Goal: Task Accomplishment & Management: Use online tool/utility

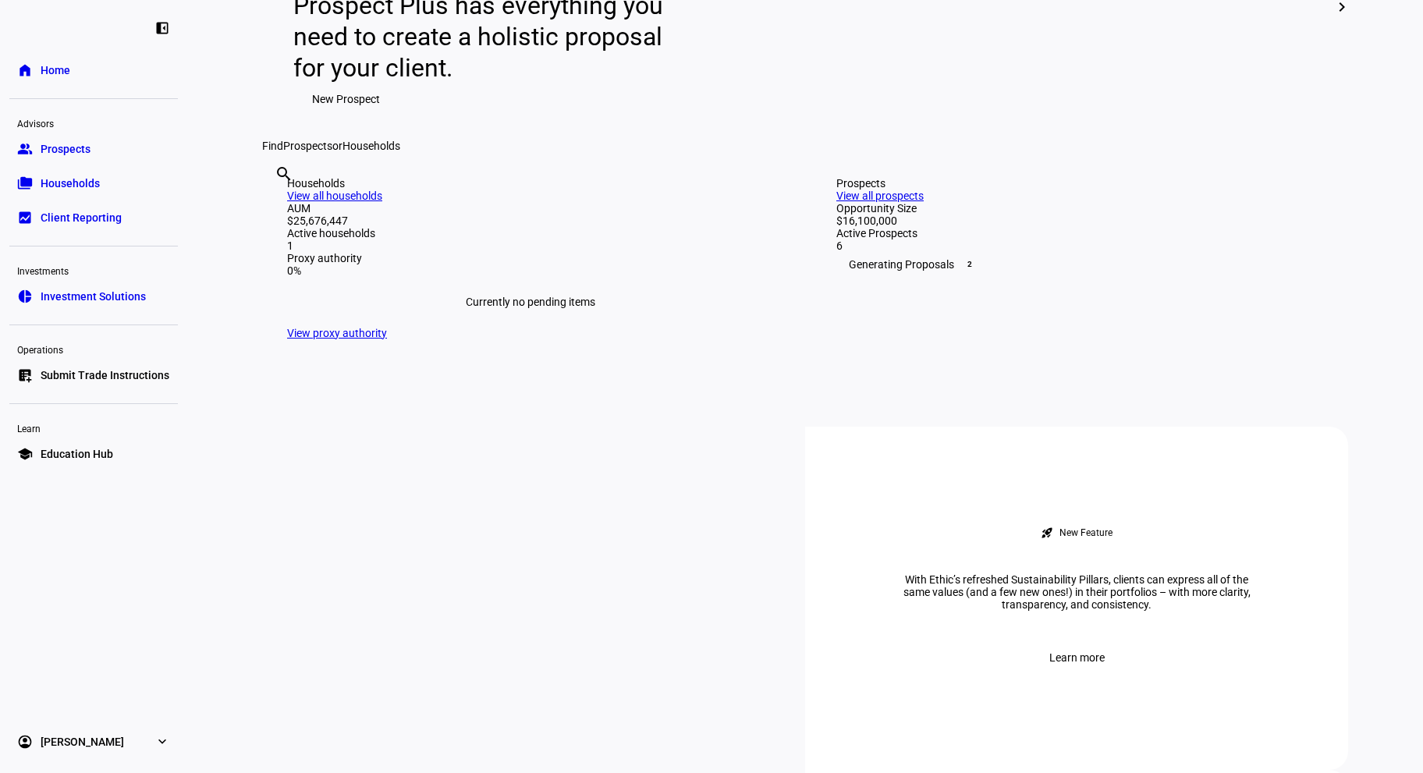
scroll to position [416, 0]
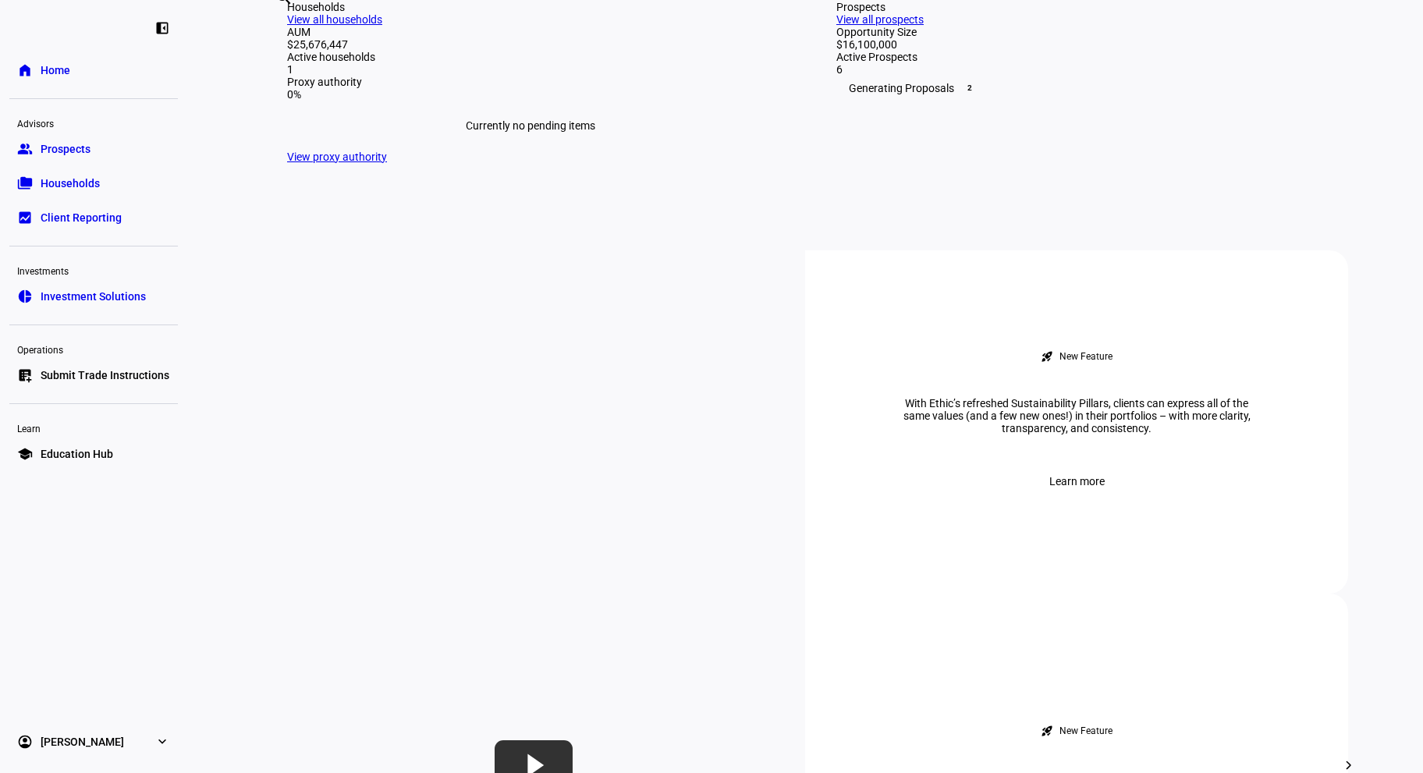
drag, startPoint x: 1278, startPoint y: 332, endPoint x: 1260, endPoint y: 349, distance: 24.3
click at [1276, 26] on div "Prospects View all prospects" at bounding box center [1079, 13] width 487 height 25
click at [923, 26] on link "View all prospects" at bounding box center [879, 19] width 87 height 12
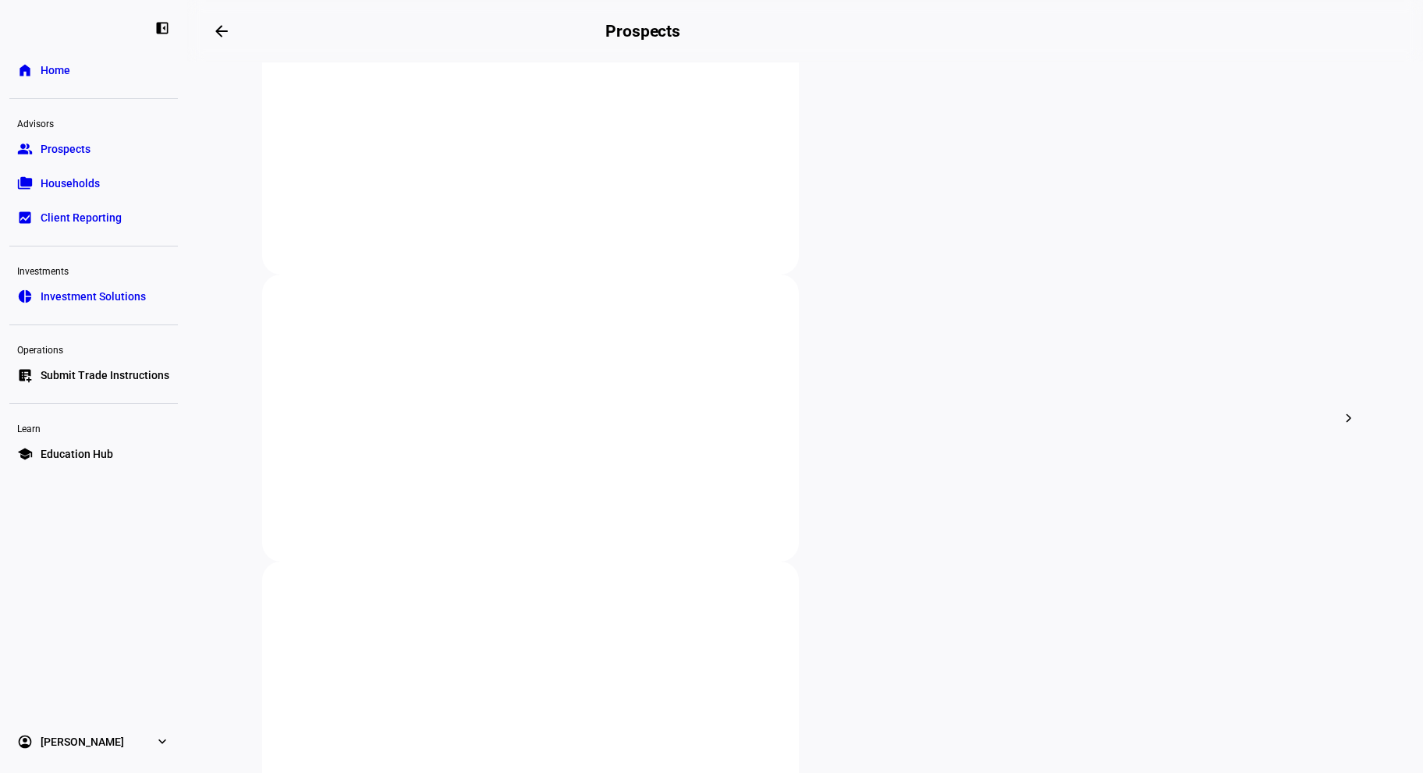
scroll to position [416, 0]
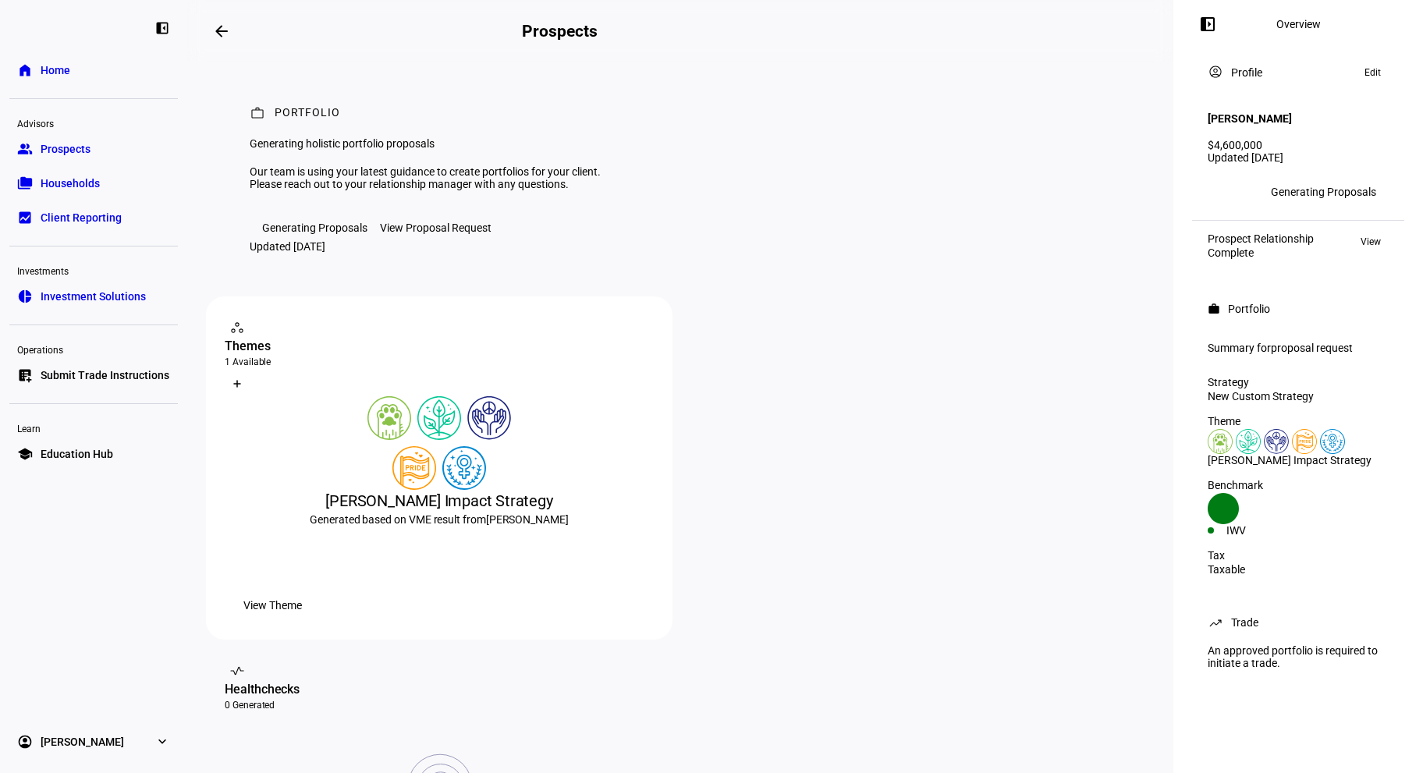
scroll to position [416, 0]
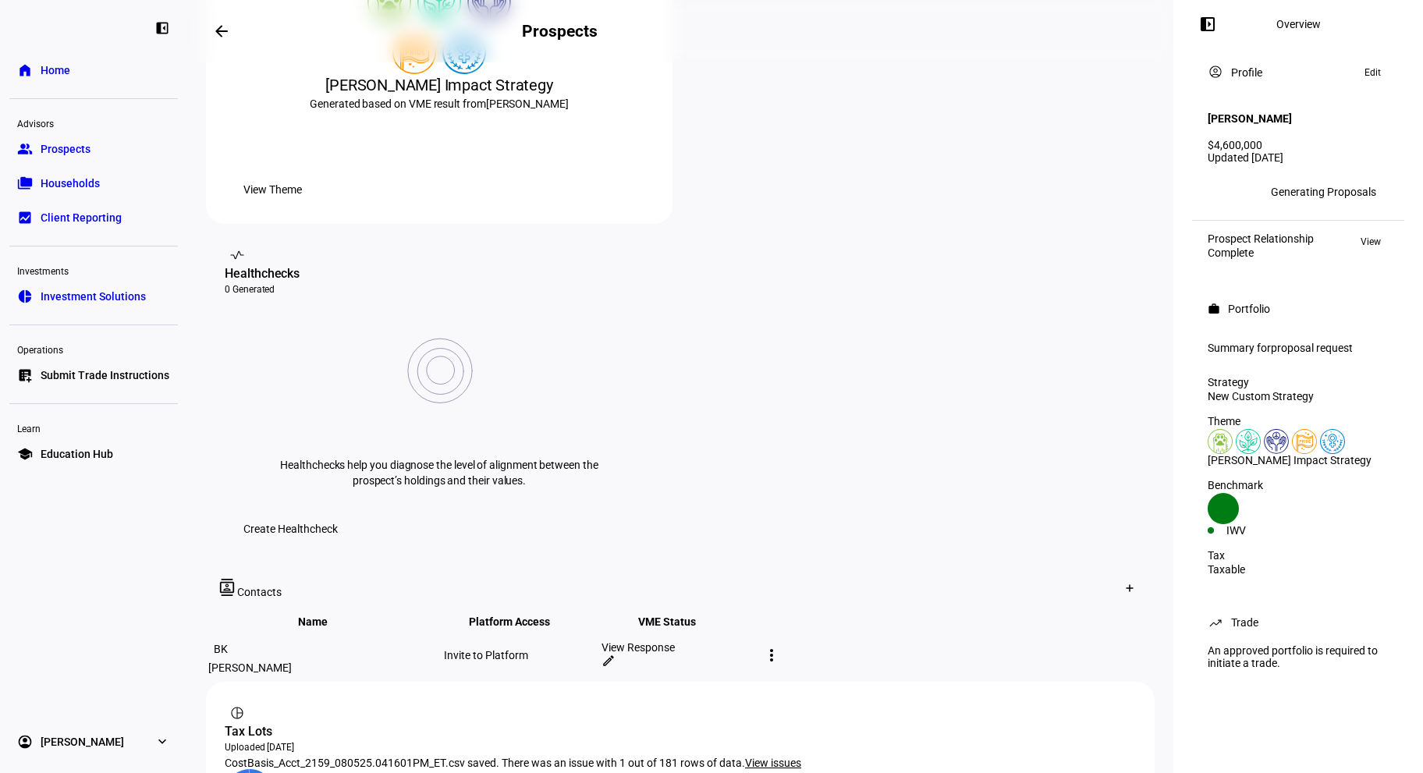
drag, startPoint x: 253, startPoint y: 626, endPoint x: 683, endPoint y: 622, distance: 430.6
click at [683, 757] on span "CostBasis_Acct_2159_080525.041601PM_ET.csv saved. There was an issue with 1 out…" at bounding box center [485, 763] width 520 height 12
click at [338, 513] on span "Create Healthcheck" at bounding box center [290, 528] width 94 height 31
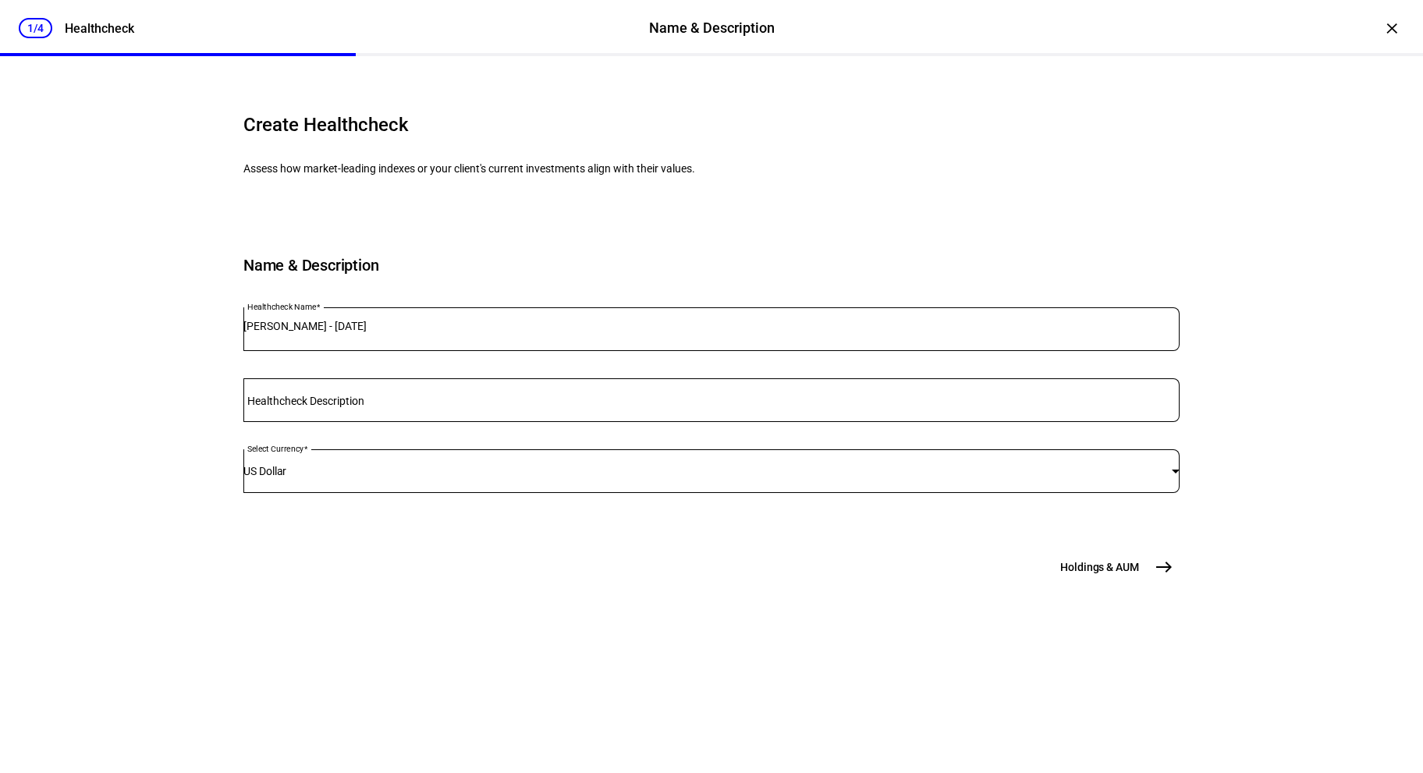
scroll to position [3, 0]
click at [1128, 575] on span "Holdings & AUM" at bounding box center [1099, 567] width 79 height 16
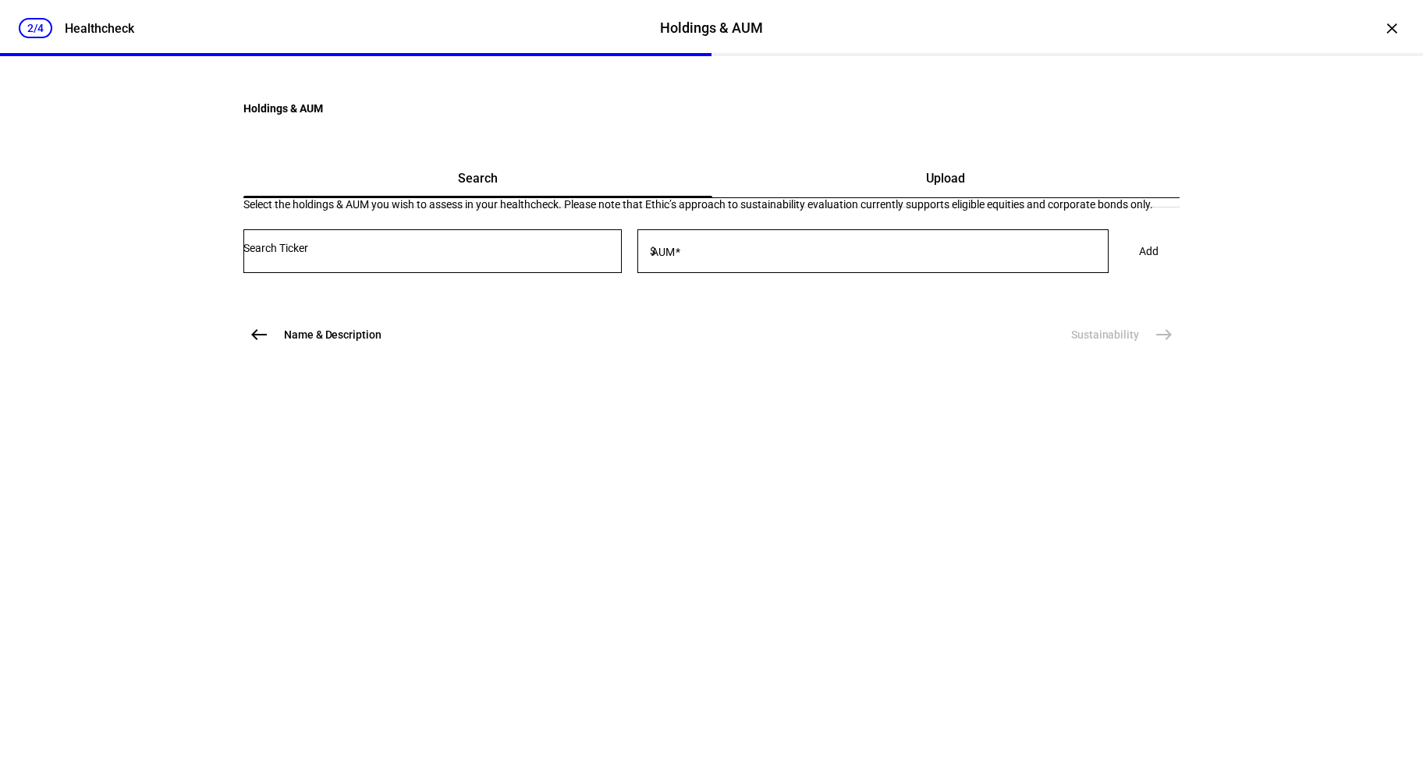
click at [882, 197] on div "Upload" at bounding box center [946, 178] width 468 height 37
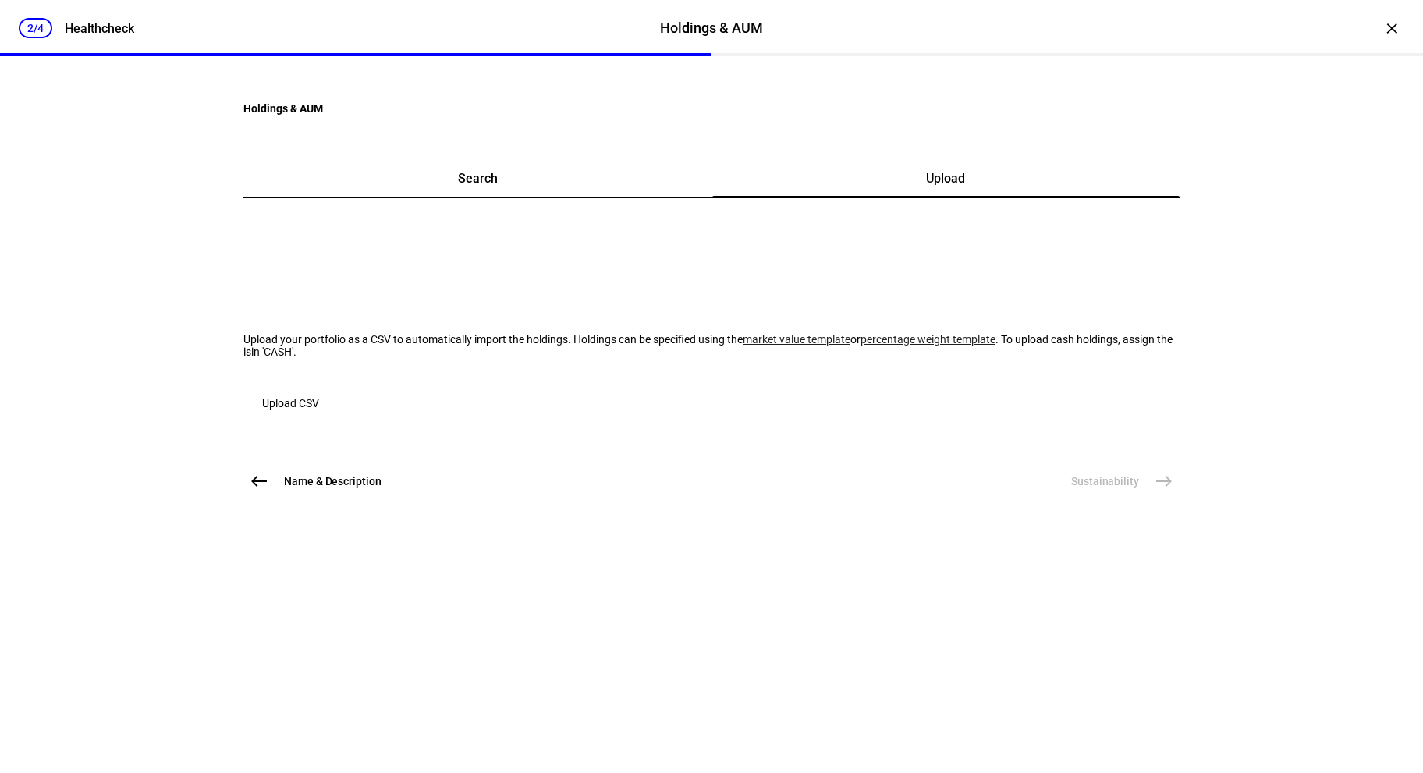
click at [743, 346] on link "market value template" at bounding box center [797, 339] width 108 height 12
click at [319, 419] on span "Upload CSV" at bounding box center [290, 403] width 57 height 31
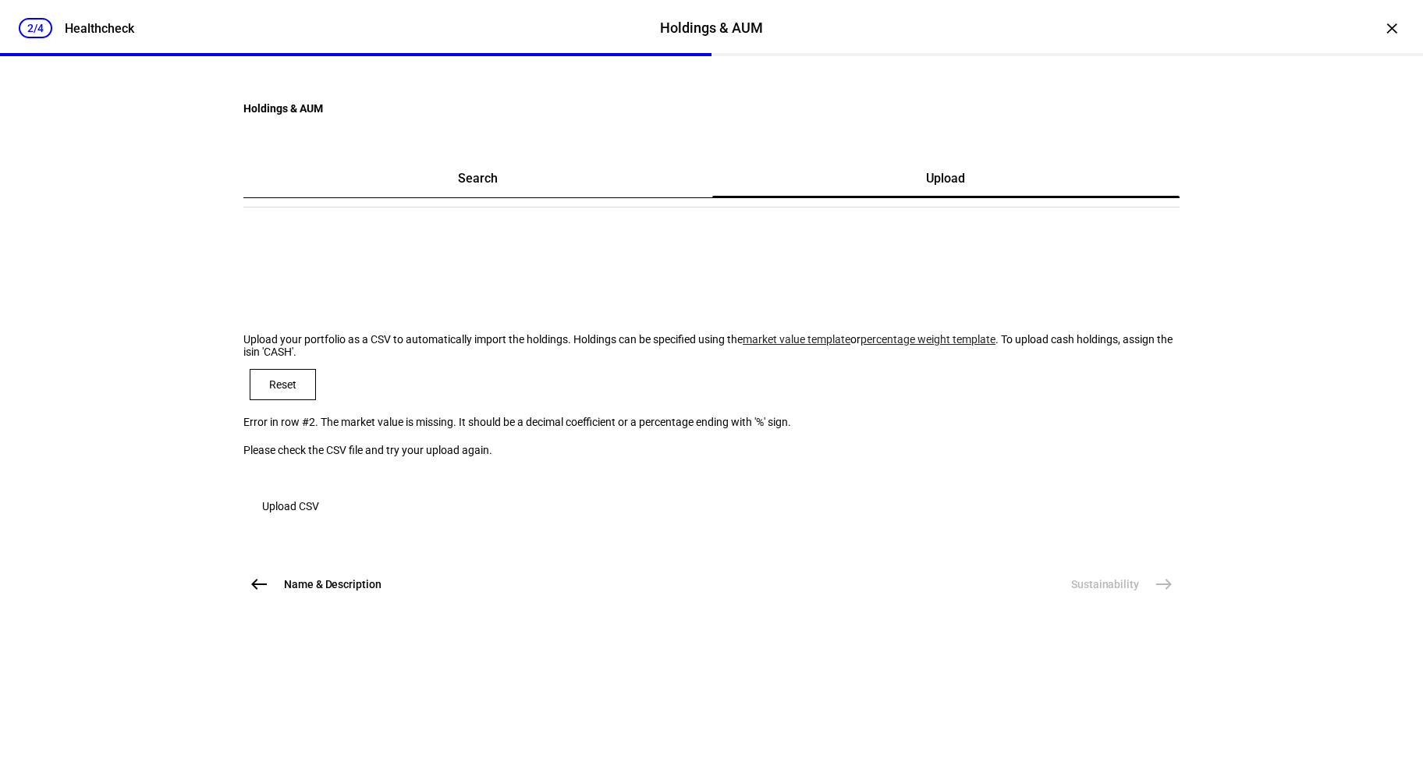
click at [319, 522] on span "Upload CSV" at bounding box center [290, 506] width 57 height 31
click at [296, 391] on span "Reset" at bounding box center [282, 384] width 27 height 12
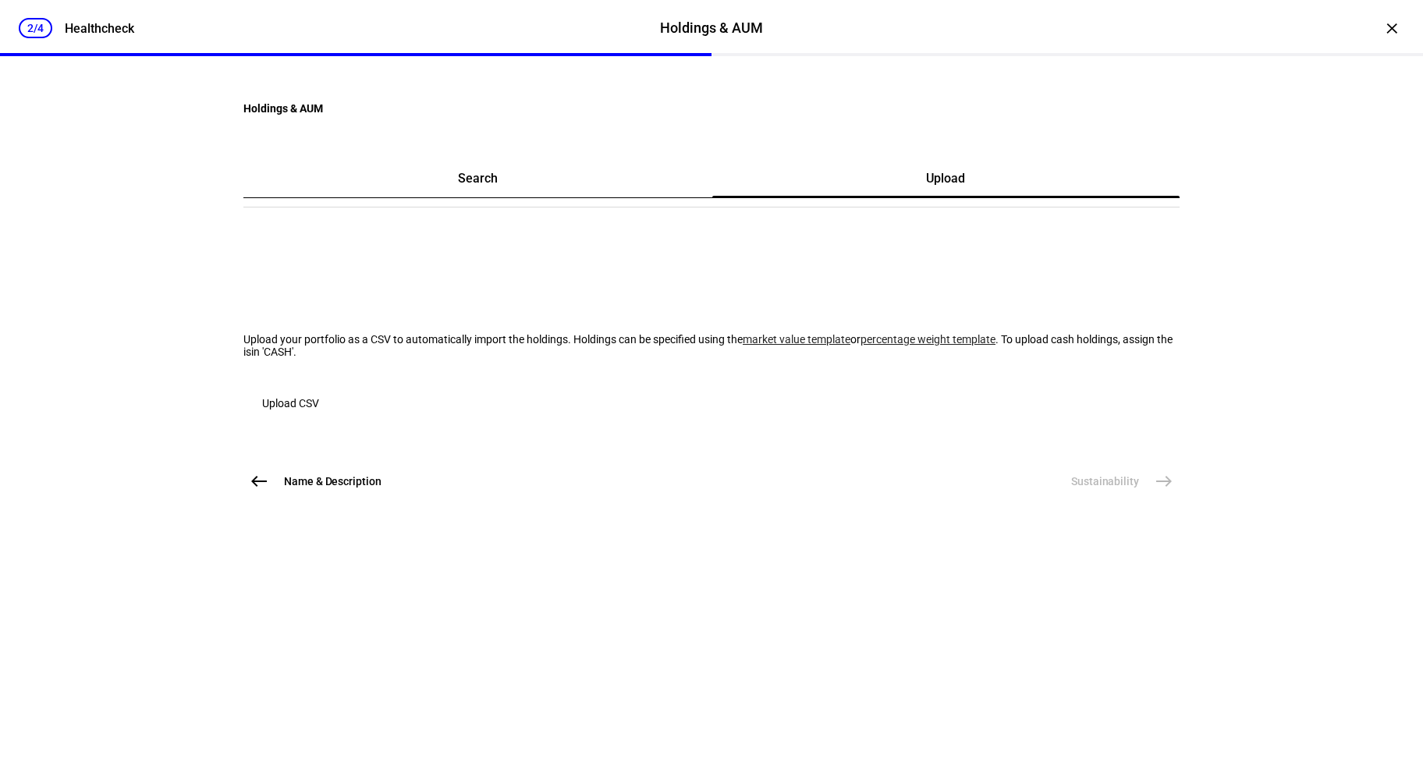
click at [319, 419] on span "Upload CSV" at bounding box center [290, 403] width 57 height 31
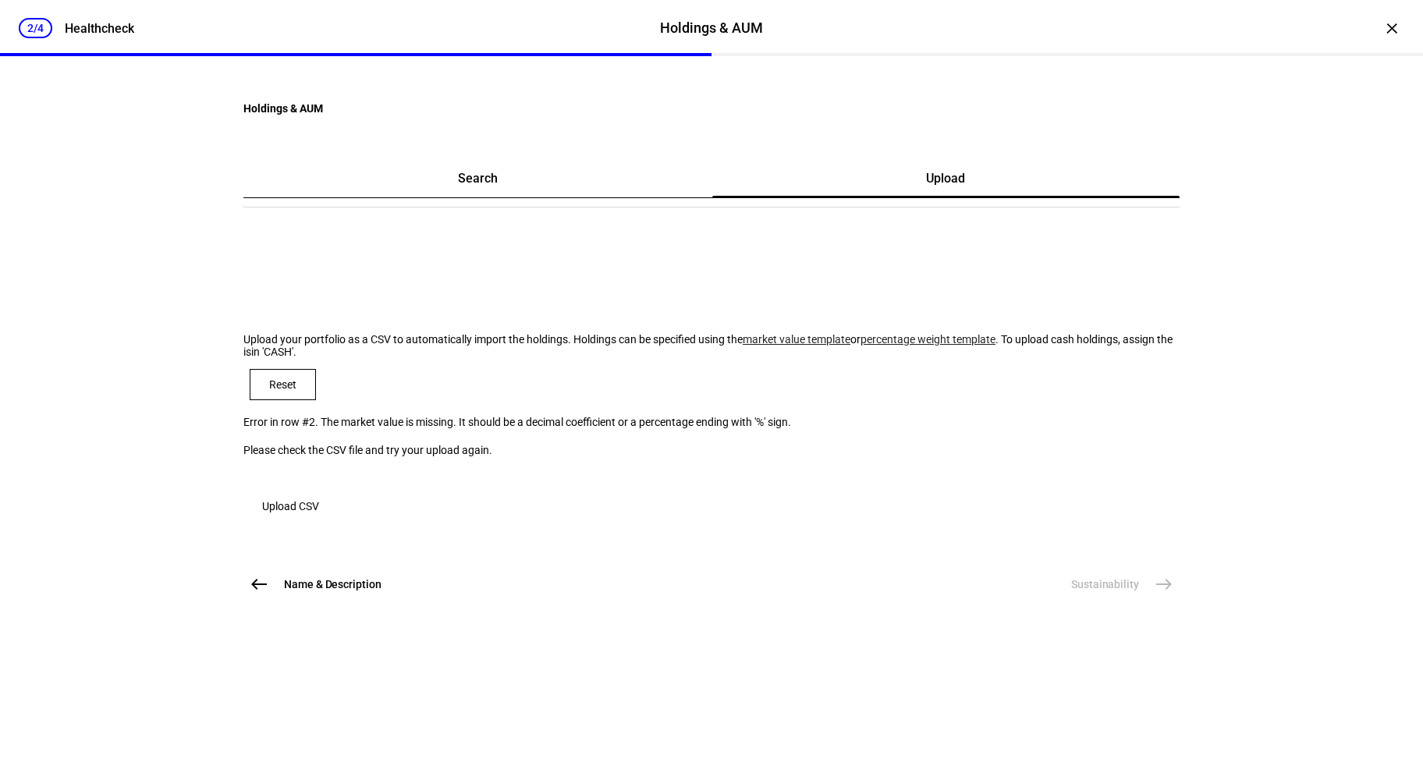
drag, startPoint x: 378, startPoint y: 556, endPoint x: 572, endPoint y: 419, distance: 237.8
click at [572, 420] on plt-csv-uploader "Upload your portfolio as a CSV to automatically import the holdings. Holdings c…" at bounding box center [711, 427] width 936 height 189
click at [574, 420] on plt-csv-uploader "Upload your portfolio as a CSV to automatically import the holdings. Holdings c…" at bounding box center [711, 427] width 936 height 189
drag, startPoint x: 392, startPoint y: 376, endPoint x: 493, endPoint y: 530, distance: 184.1
click at [491, 522] on plt-csv-uploader "Upload your portfolio as a CSV to automatically import the holdings. Holdings c…" at bounding box center [711, 427] width 936 height 189
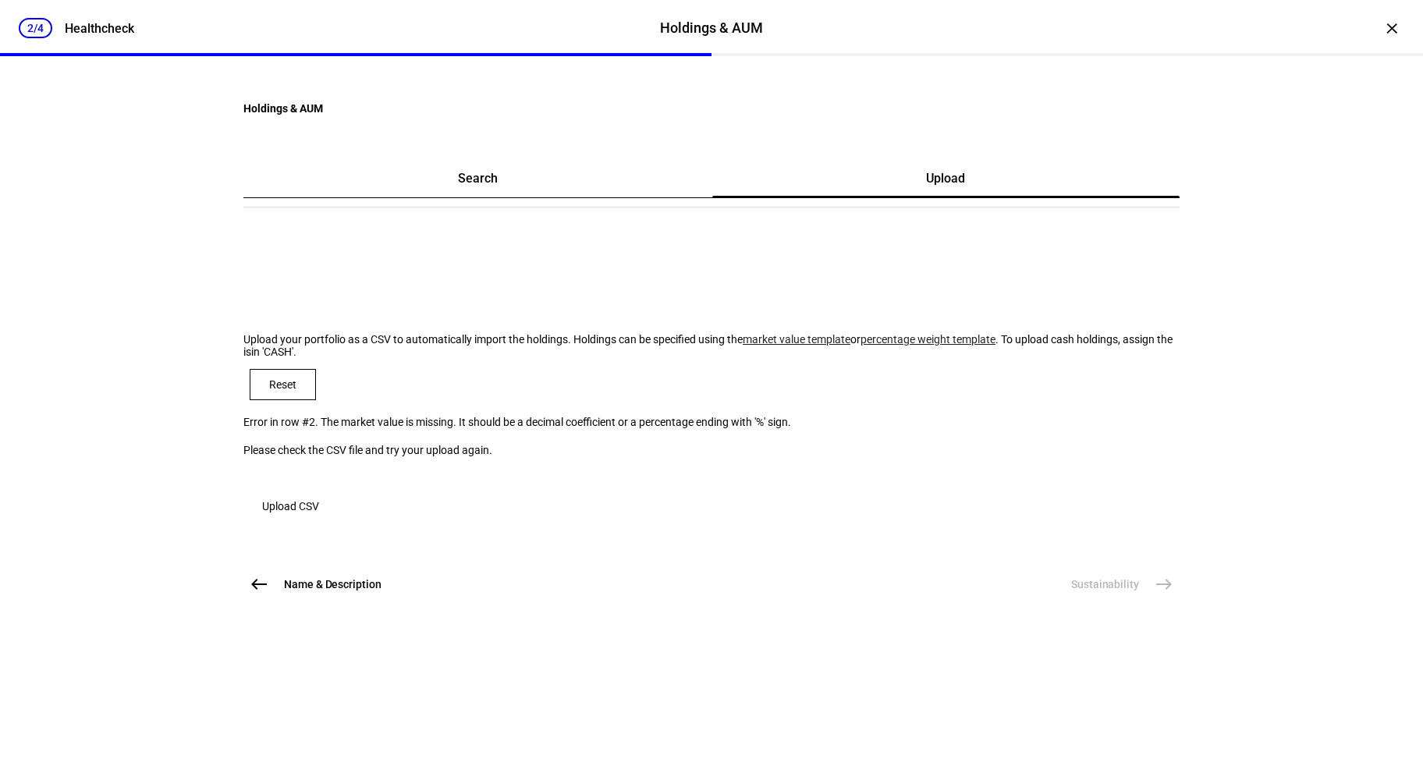
click at [549, 522] on div "Upload CSV" at bounding box center [711, 497] width 936 height 50
